Goal: Transaction & Acquisition: Obtain resource

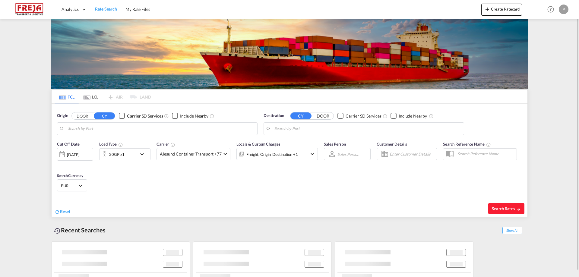
type input "Chattogram (Chittagong), BDCGP"
type input "[GEOGRAPHIC_DATA], DKFRC"
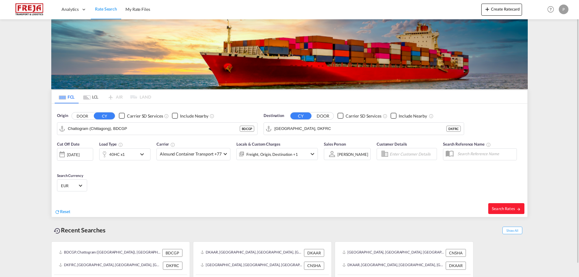
click at [328, 115] on button "DOOR" at bounding box center [323, 116] width 21 height 7
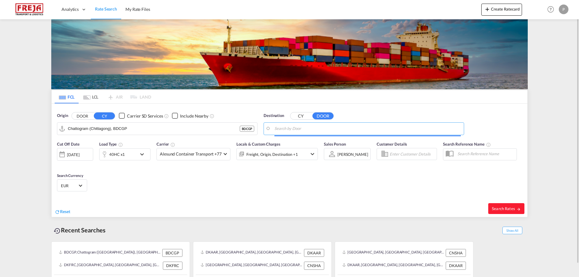
click at [315, 130] on input "Search by Door" at bounding box center [368, 128] width 186 height 9
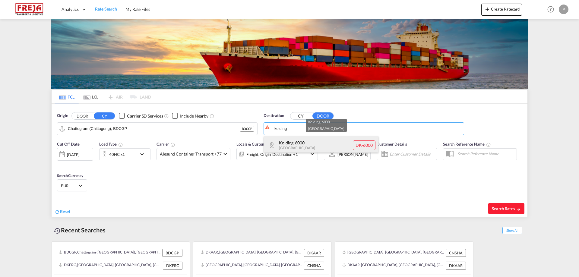
click at [307, 141] on div "[GEOGRAPHIC_DATA] , 6000 Denmark DK-6000" at bounding box center [321, 145] width 115 height 18
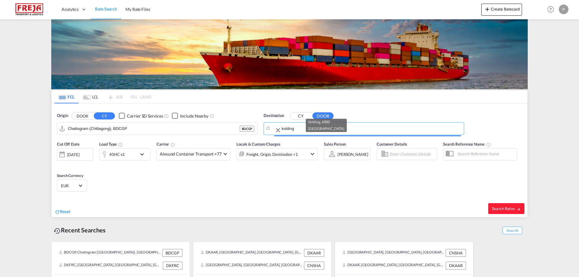
type input "DK-6000, [GEOGRAPHIC_DATA]"
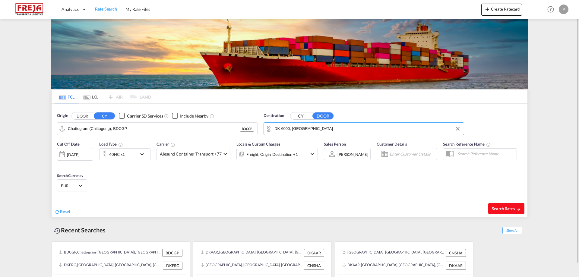
click at [514, 210] on span "Search Rates" at bounding box center [506, 208] width 29 height 5
type input "BDCGP to 6000 / [DATE]"
